Goal: Task Accomplishment & Management: Manage account settings

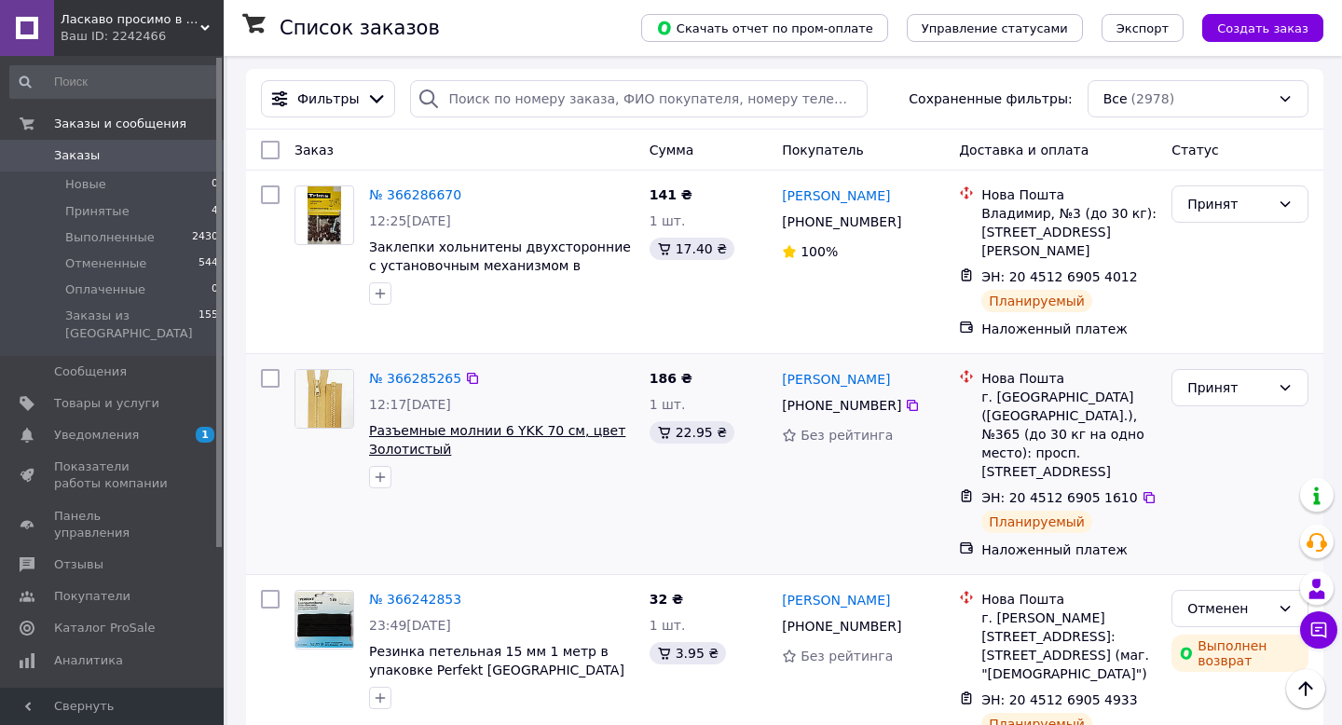
scroll to position [62, 0]
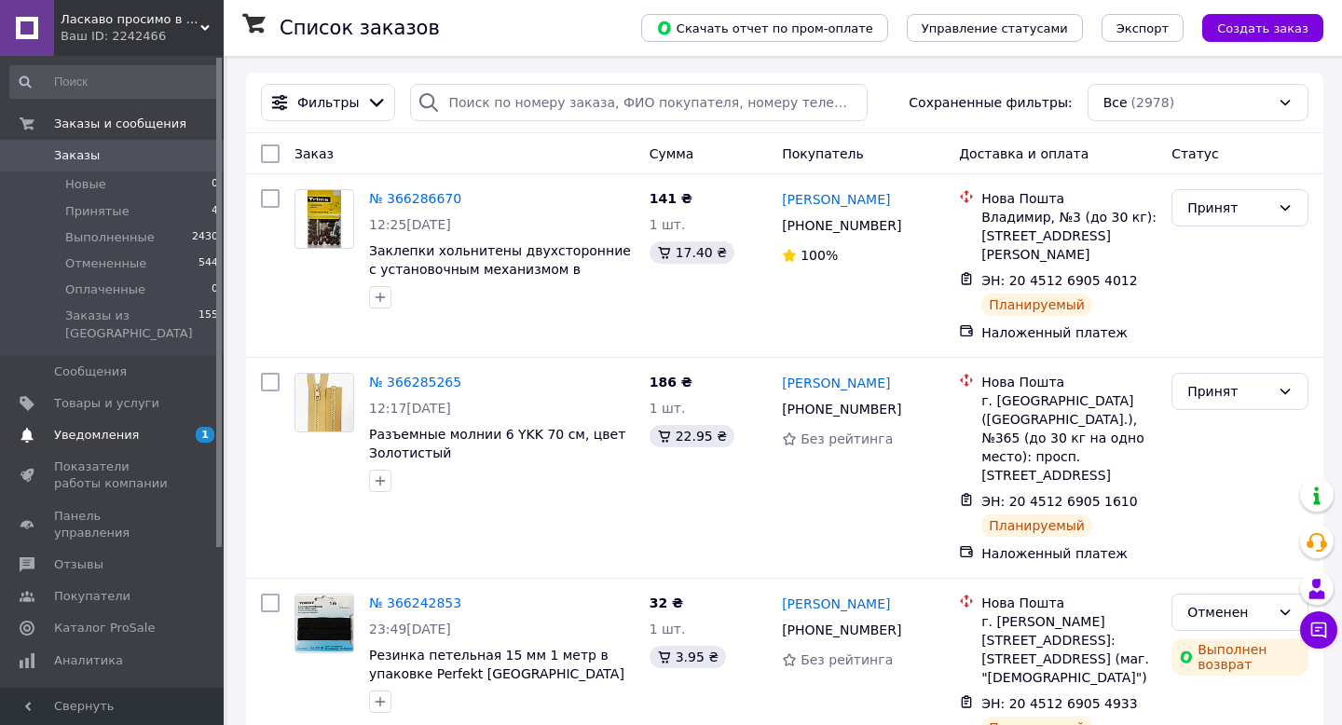
click at [105, 427] on span "Уведомления" at bounding box center [96, 435] width 85 height 17
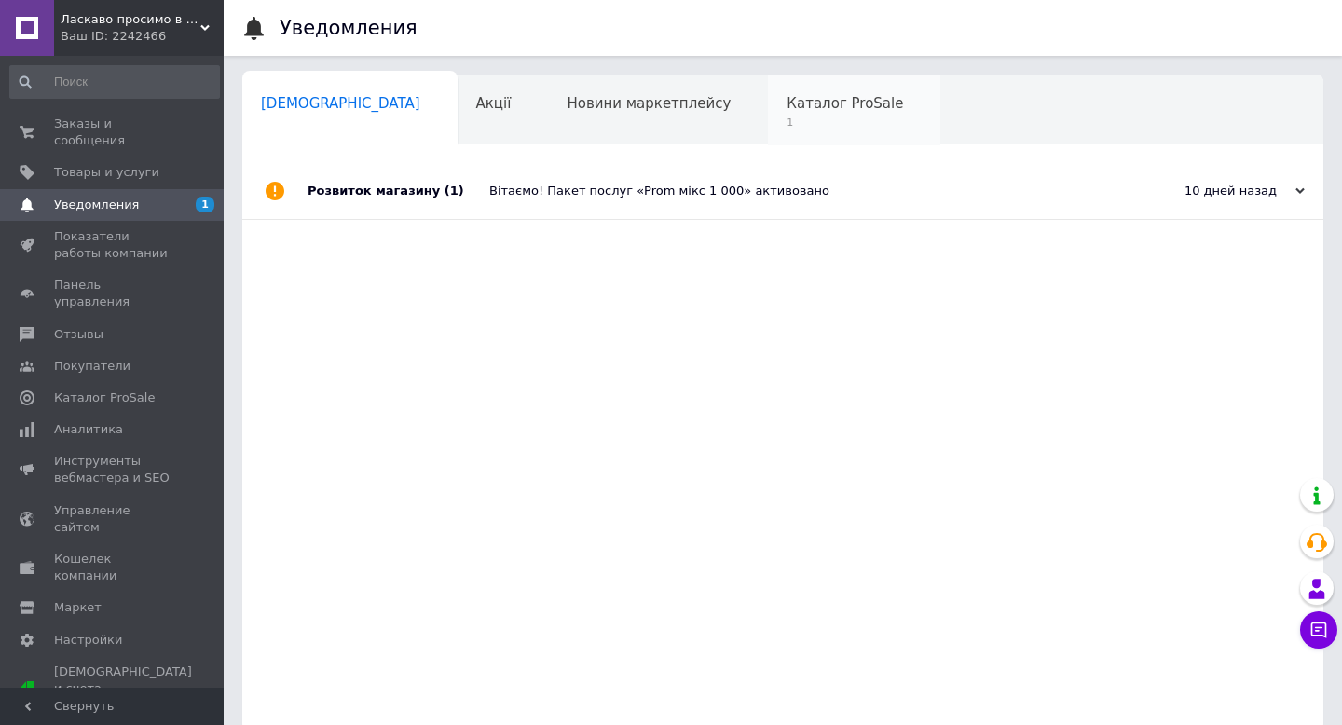
click at [787, 119] on span "1" at bounding box center [845, 123] width 117 height 14
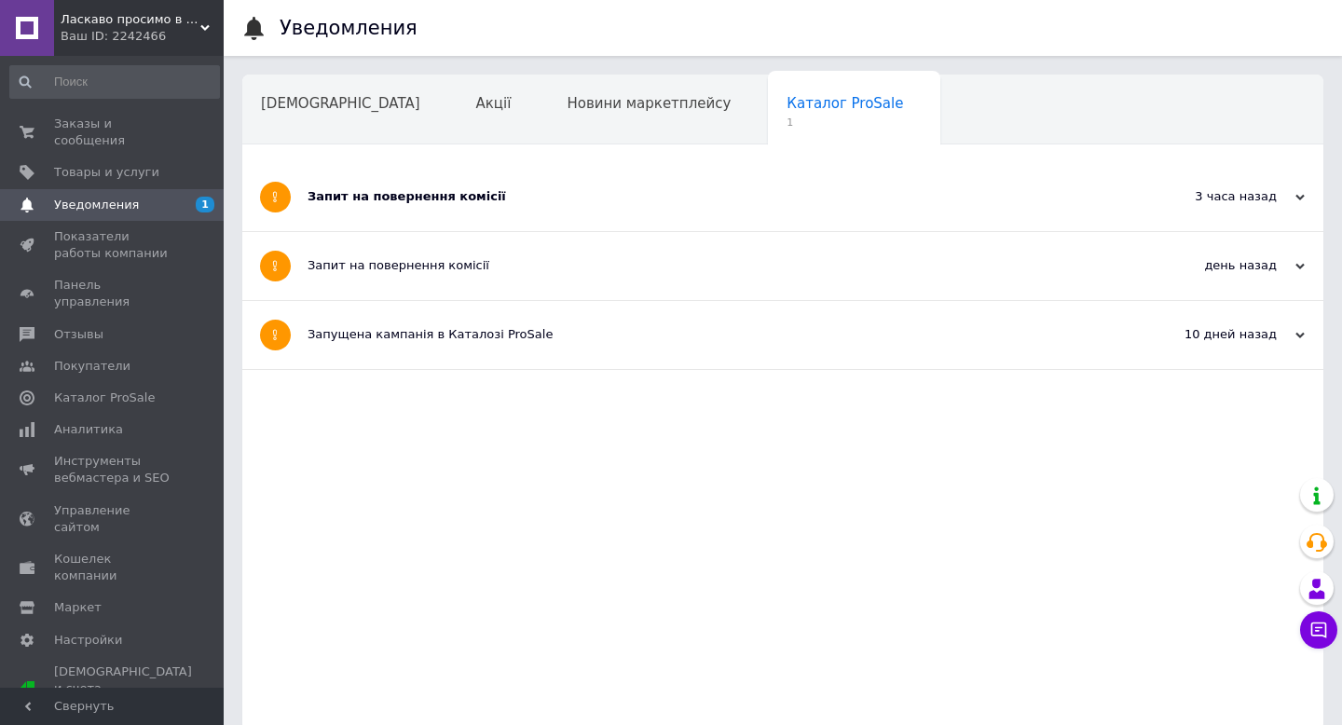
click at [1219, 187] on div "3 часа назад 12.10.2025" at bounding box center [1221, 197] width 205 height 68
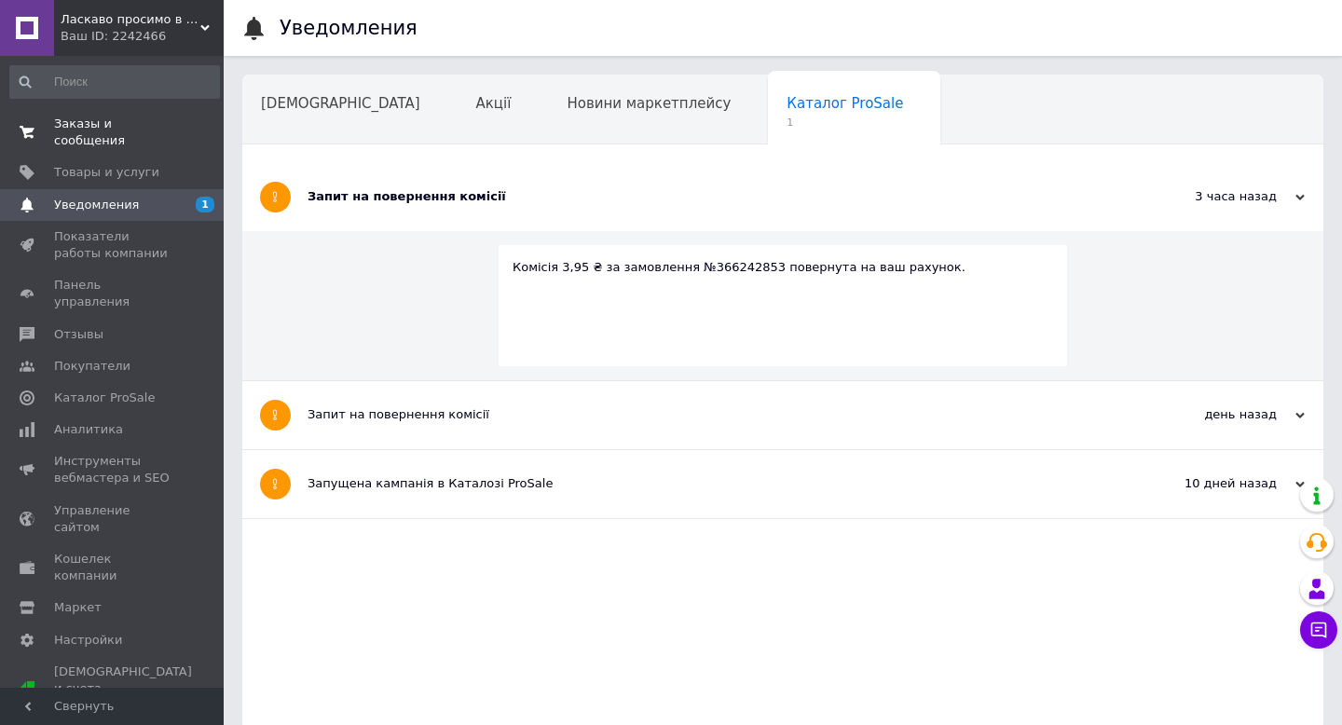
click at [89, 126] on span "Заказы и сообщения" at bounding box center [113, 133] width 118 height 34
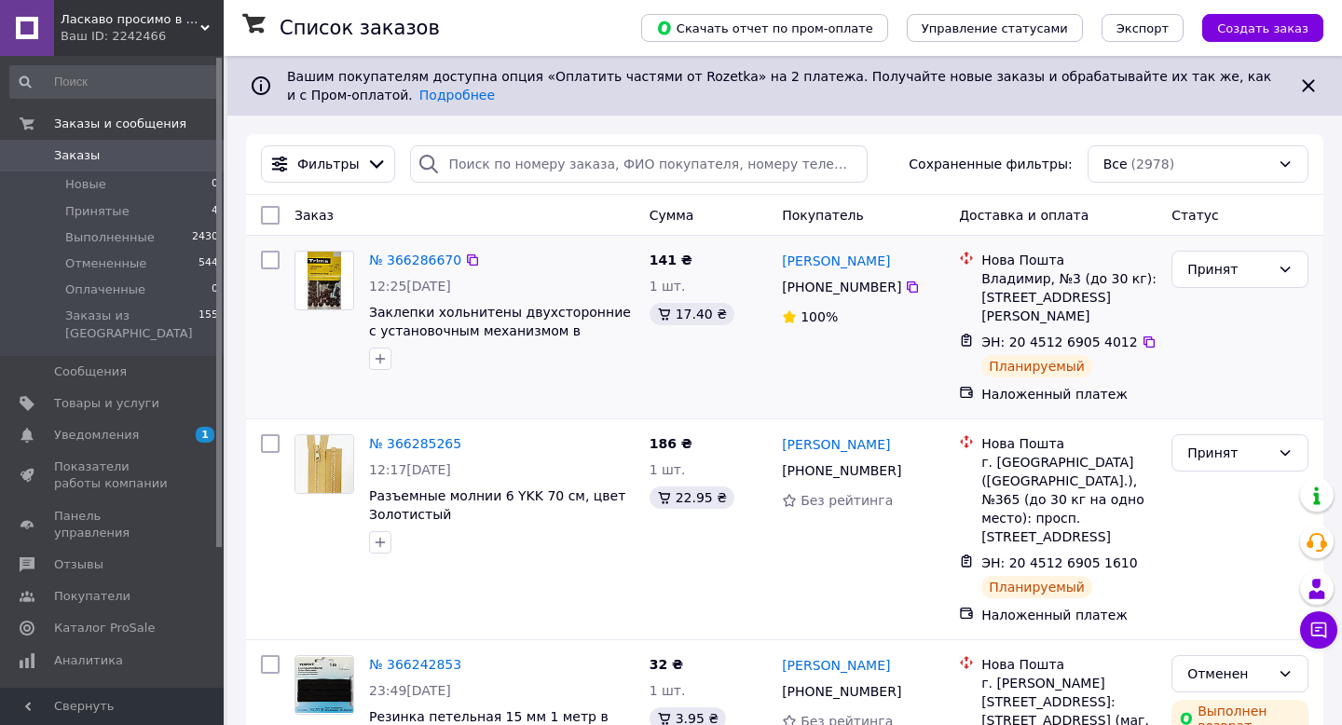
click at [1019, 266] on div "Нова Пошта" at bounding box center [1069, 260] width 175 height 19
